Goal: Transaction & Acquisition: Obtain resource

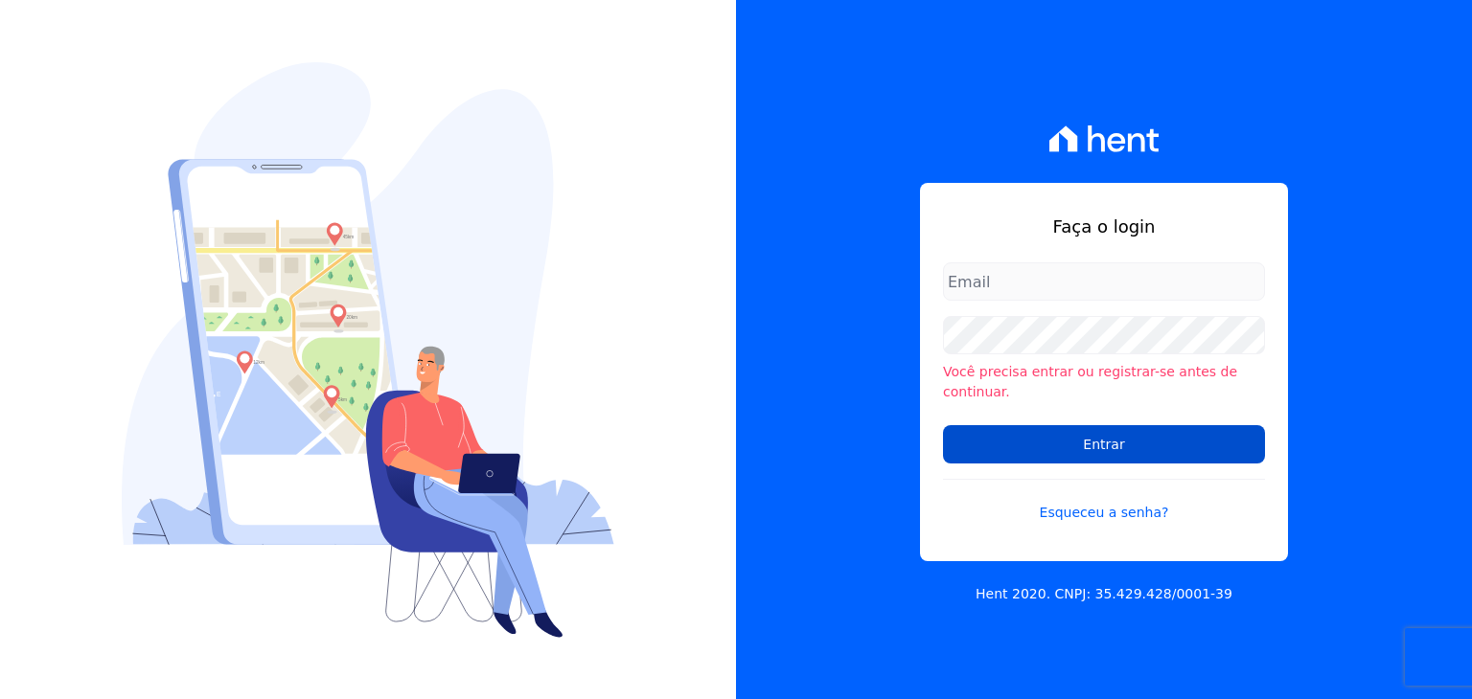
type input "[EMAIL_ADDRESS][DOMAIN_NAME]"
click at [992, 440] on input "Entrar" at bounding box center [1104, 444] width 322 height 38
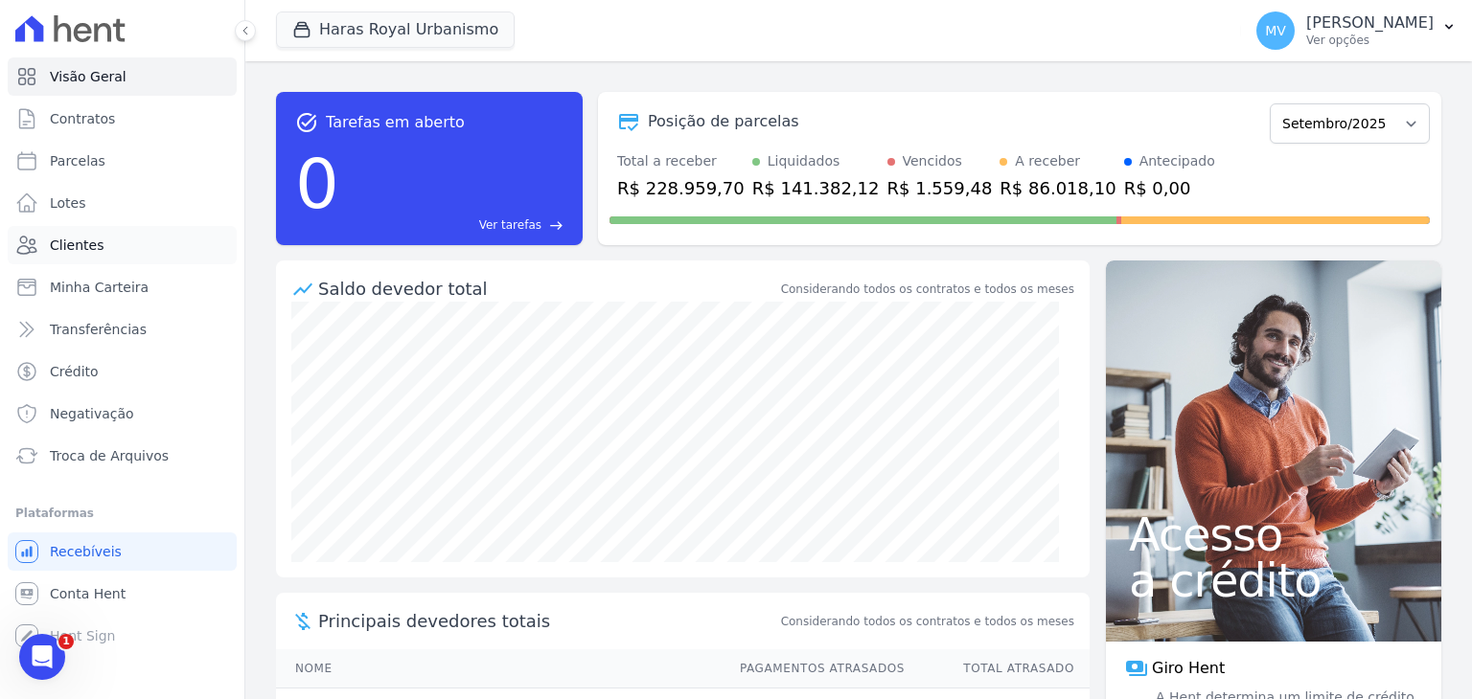
click at [80, 235] on link "Clientes" at bounding box center [122, 245] width 229 height 38
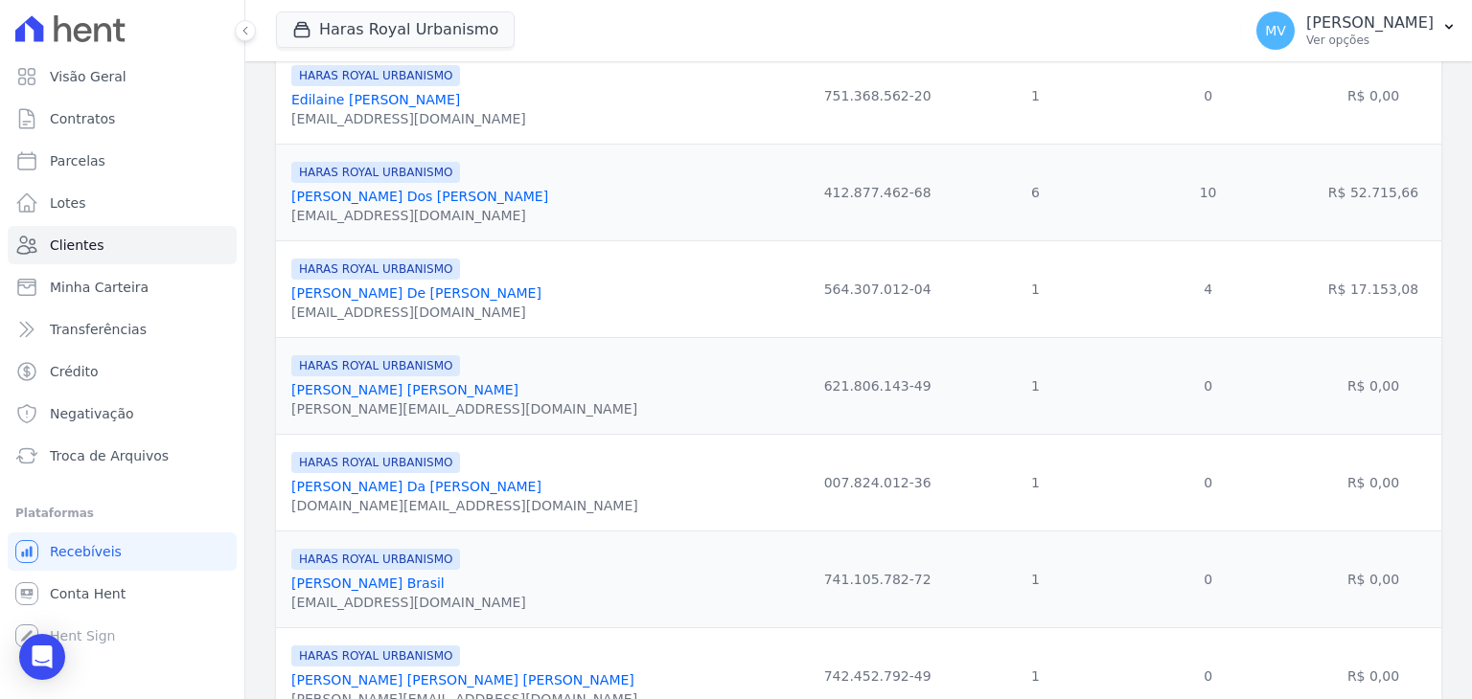
scroll to position [724, 0]
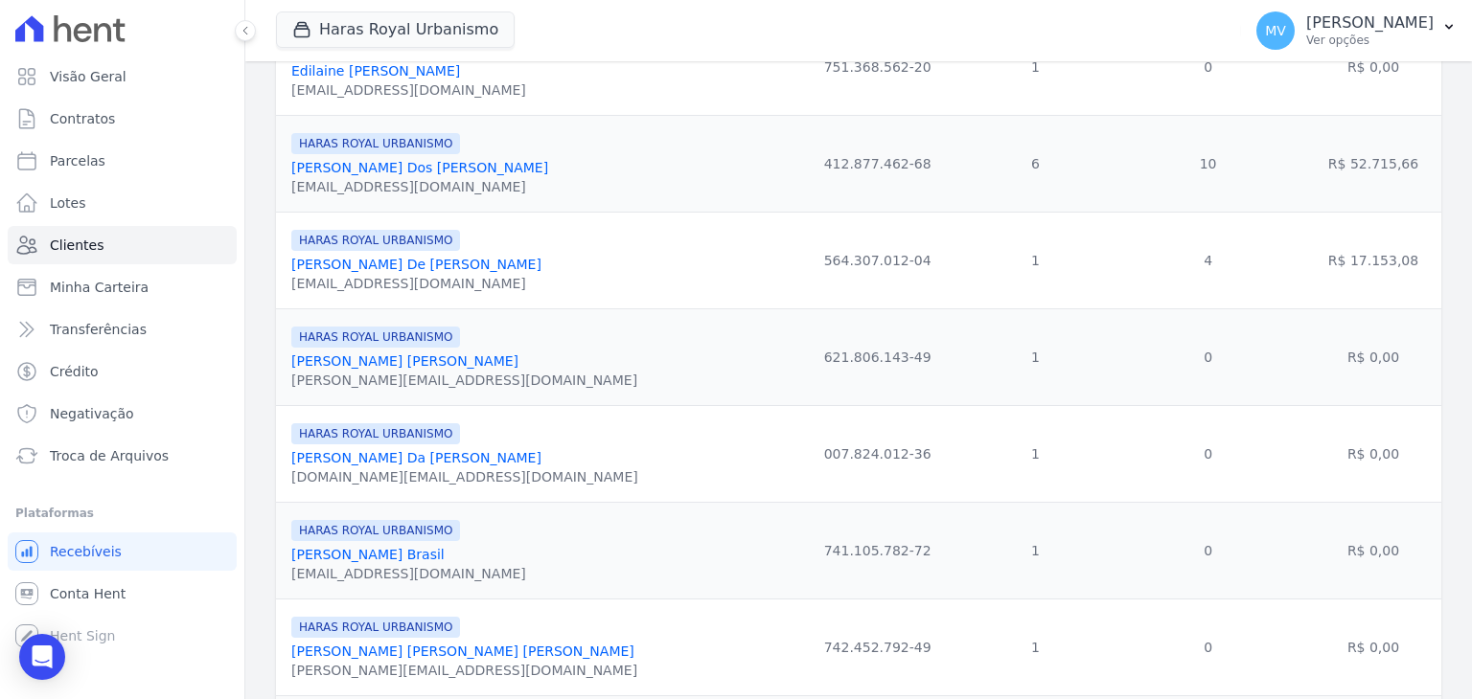
click at [406, 268] on link "[PERSON_NAME] De [PERSON_NAME]" at bounding box center [416, 264] width 250 height 15
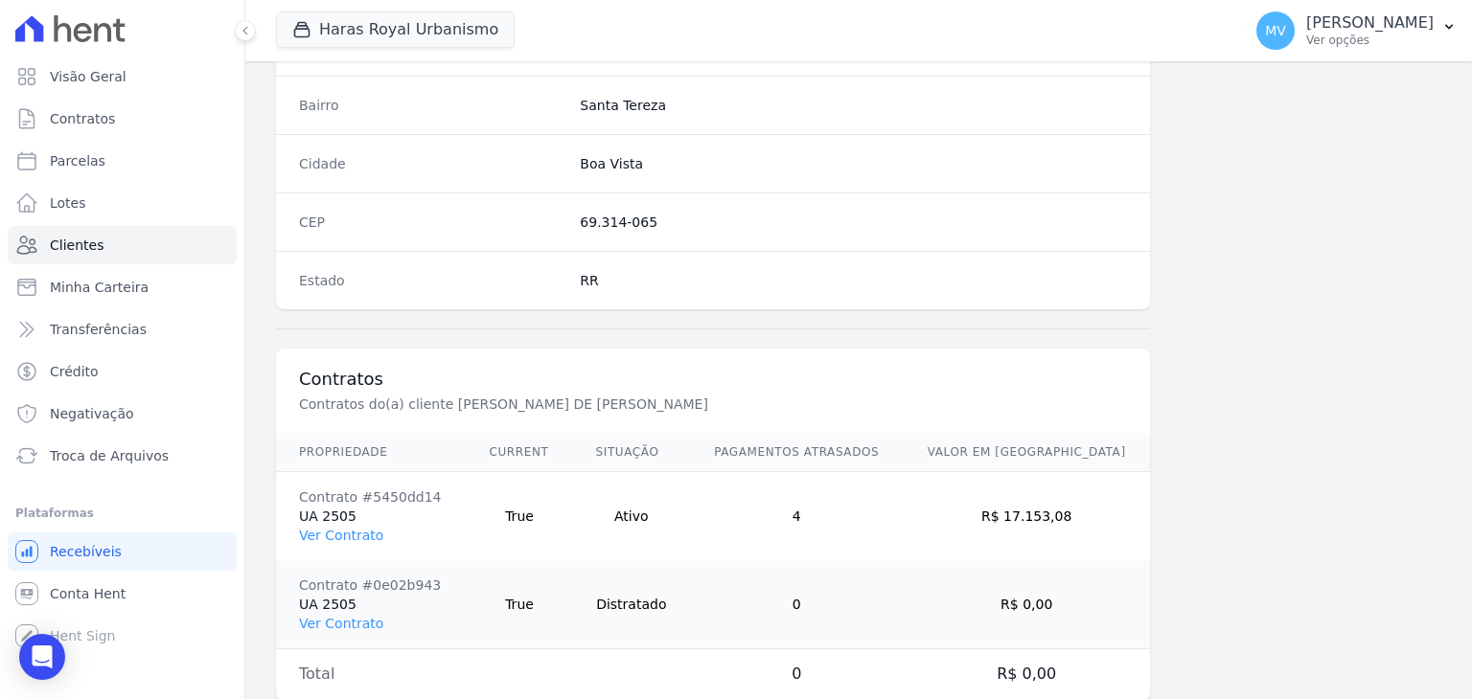
scroll to position [1130, 0]
click at [322, 536] on link "Ver Contrato" at bounding box center [341, 538] width 84 height 15
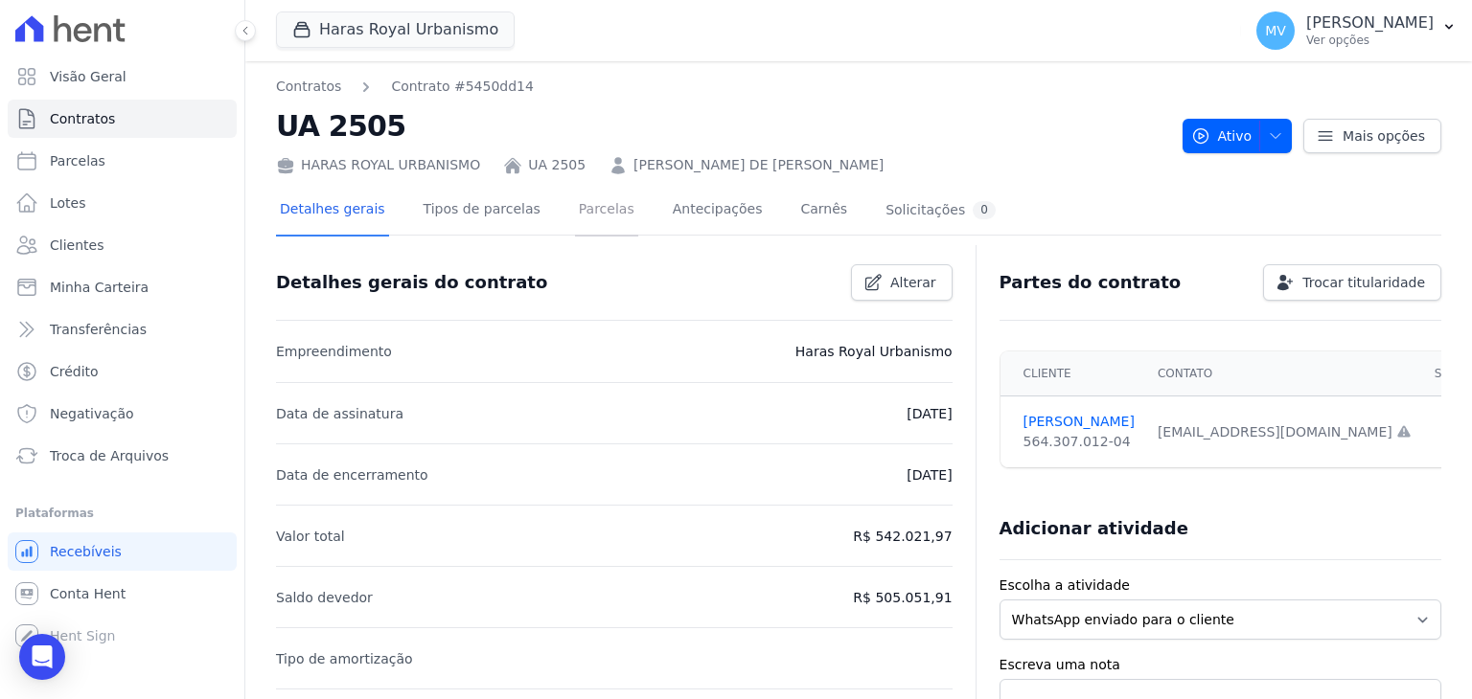
click at [575, 216] on link "Parcelas" at bounding box center [606, 211] width 63 height 51
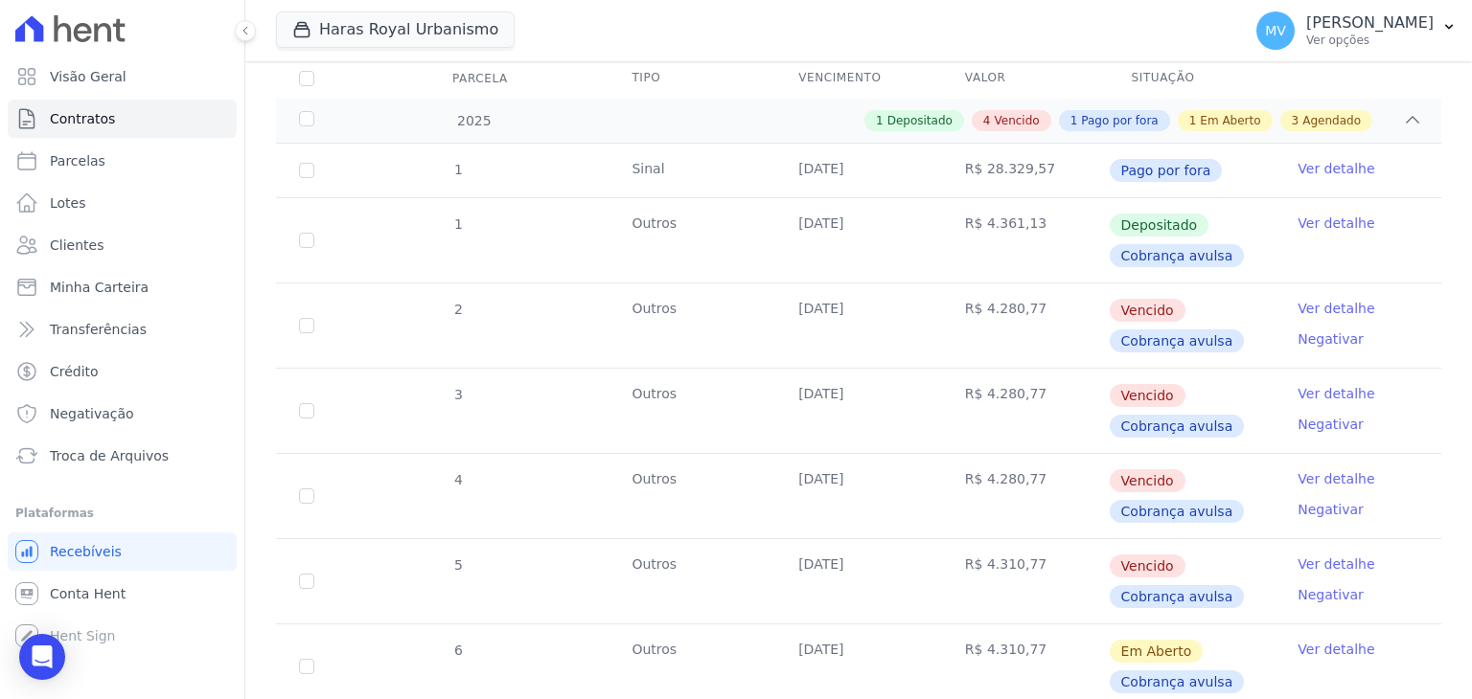
scroll to position [239, 0]
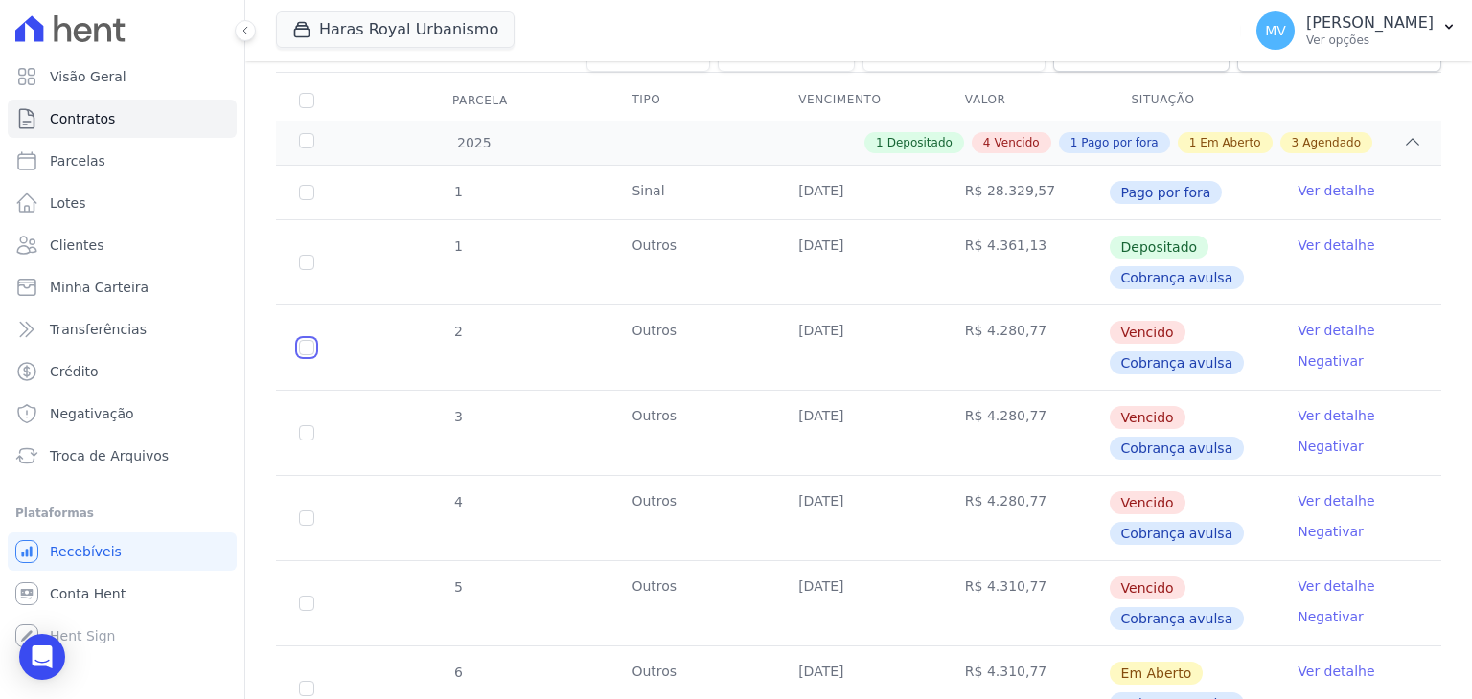
click at [307, 352] on input "checkbox" at bounding box center [306, 347] width 15 height 15
checkbox input "true"
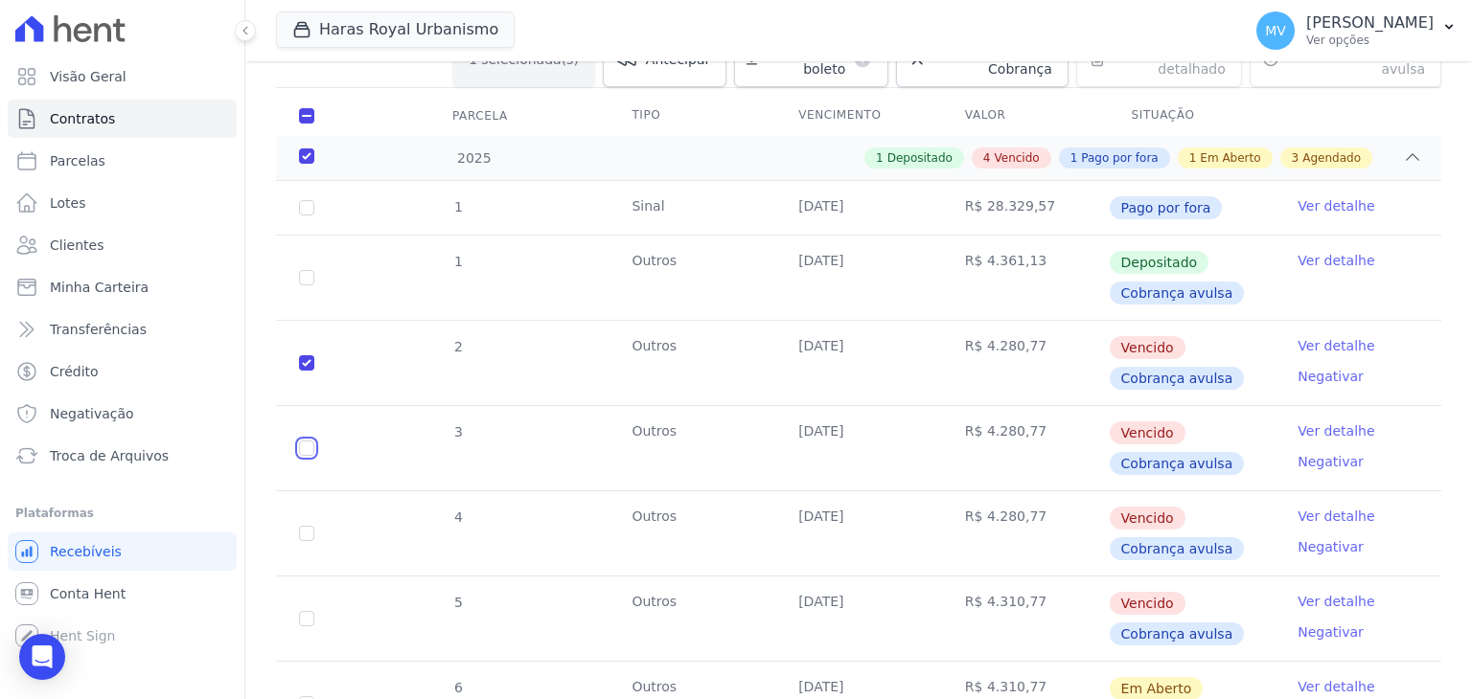
click at [307, 441] on input "checkbox" at bounding box center [306, 448] width 15 height 15
checkbox input "true"
click at [306, 526] on input "checkbox" at bounding box center [306, 533] width 15 height 15
checkbox input "true"
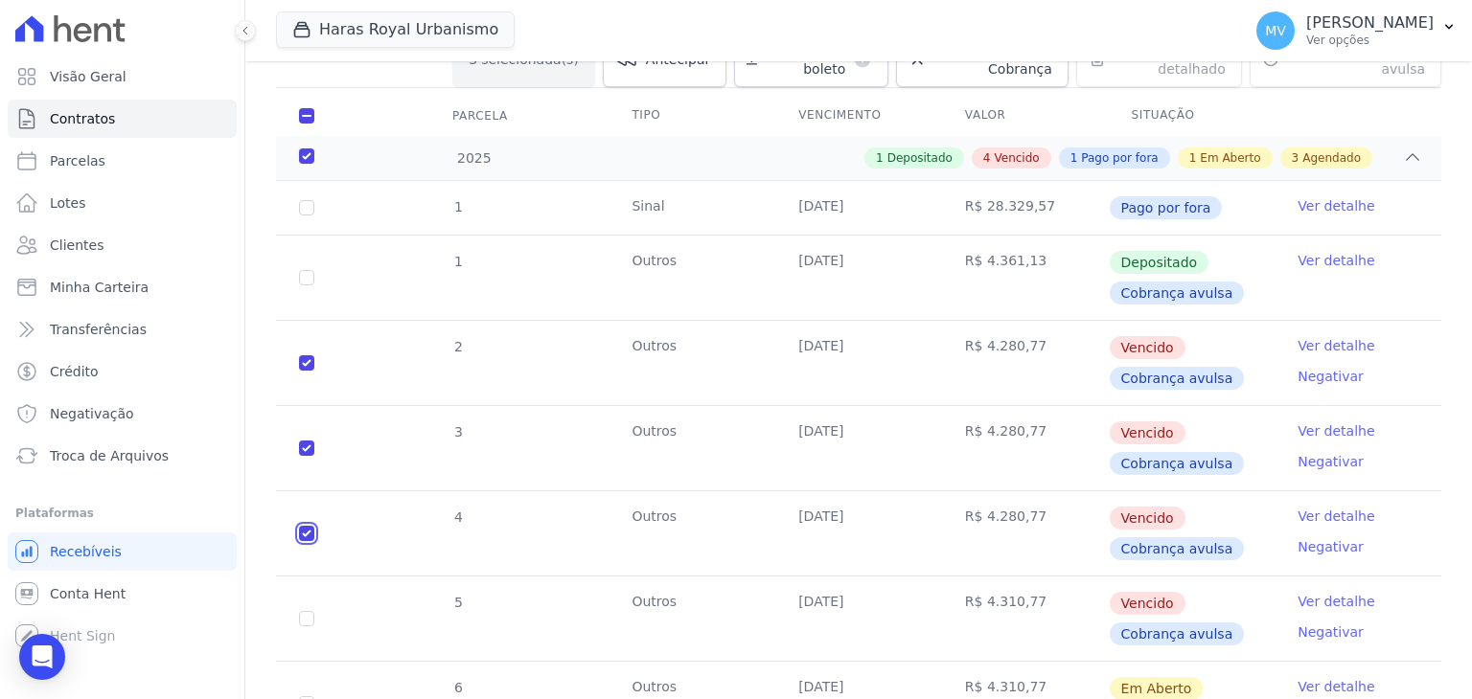
checkbox input "true"
click at [302, 611] on input "checkbox" at bounding box center [306, 618] width 15 height 15
checkbox input "true"
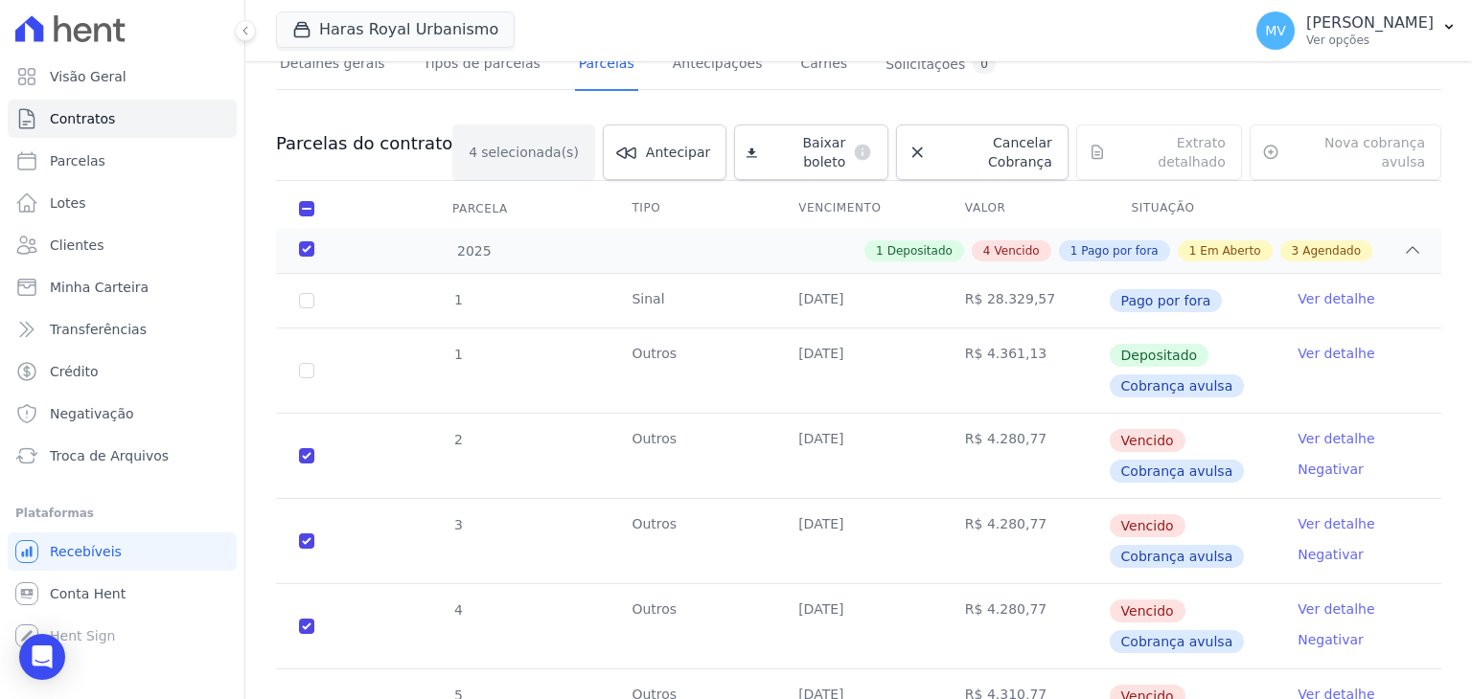
scroll to position [147, 0]
click at [766, 139] on span "Baixar boleto" at bounding box center [805, 151] width 80 height 38
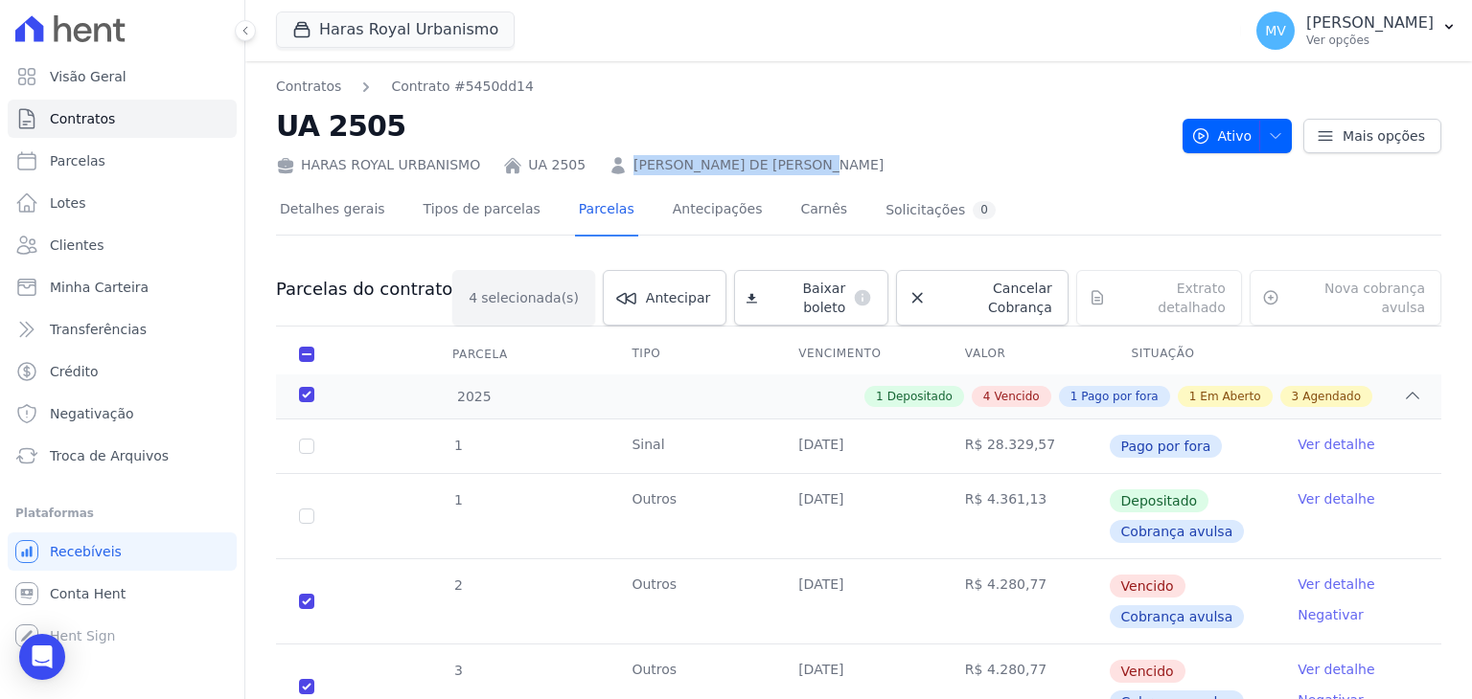
drag, startPoint x: 609, startPoint y: 162, endPoint x: 799, endPoint y: 173, distance: 190.0
click at [799, 173] on div "HARAS ROYAL URBANISMO UA 2505 [PERSON_NAME] DE [PERSON_NAME]" at bounding box center [721, 162] width 891 height 28
copy link "[PERSON_NAME] DE [PERSON_NAME]"
